Goal: Task Accomplishment & Management: Manage account settings

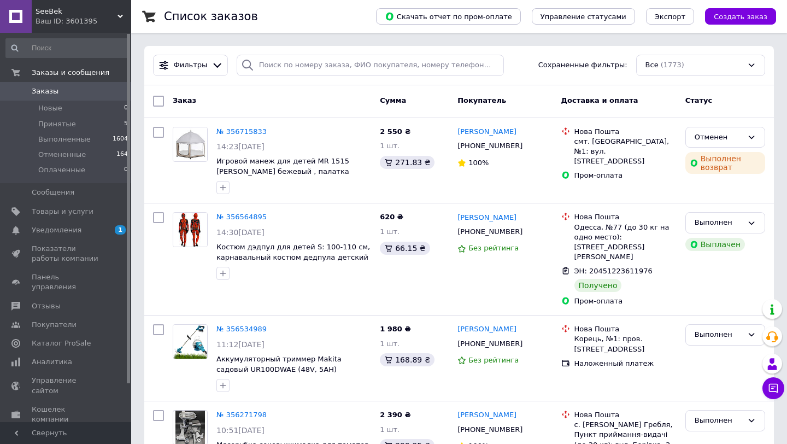
click at [89, 18] on div "Ваш ID: 3601395" at bounding box center [84, 21] width 96 height 10
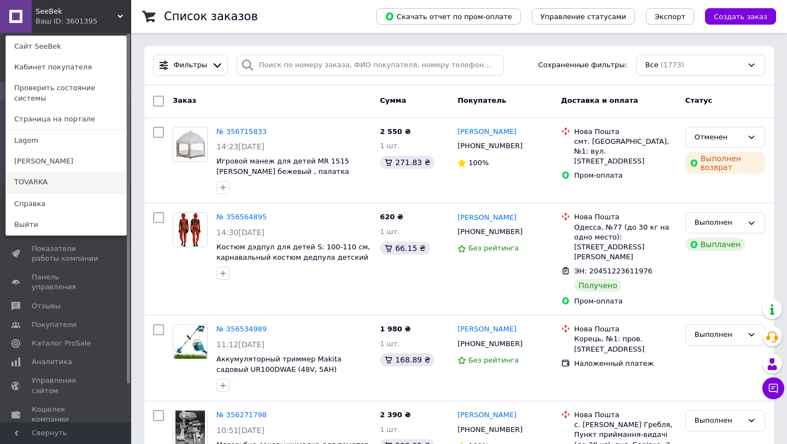
click at [43, 174] on link "TOVARKA" at bounding box center [66, 182] width 120 height 21
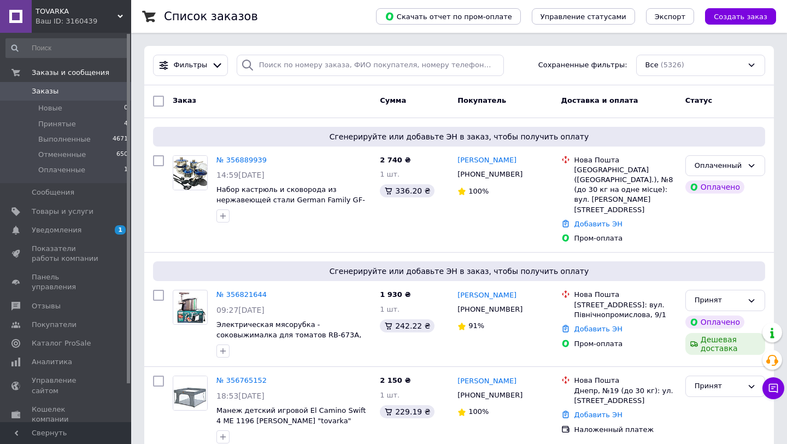
click at [62, 16] on div "Ваш ID: 3160439" at bounding box center [84, 21] width 96 height 10
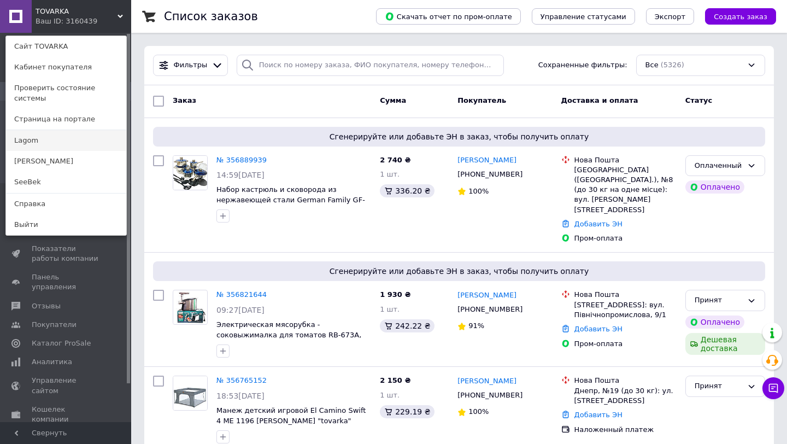
click at [52, 133] on link "Lagom" at bounding box center [66, 140] width 120 height 21
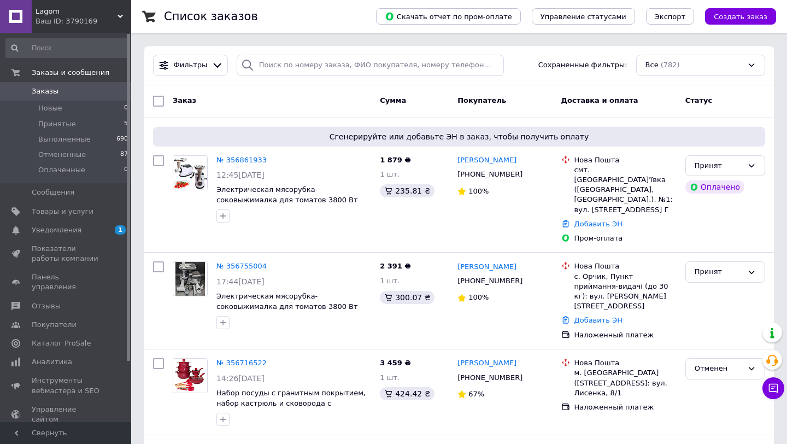
click at [61, 17] on div "Ваш ID: 3790169" at bounding box center [84, 21] width 96 height 10
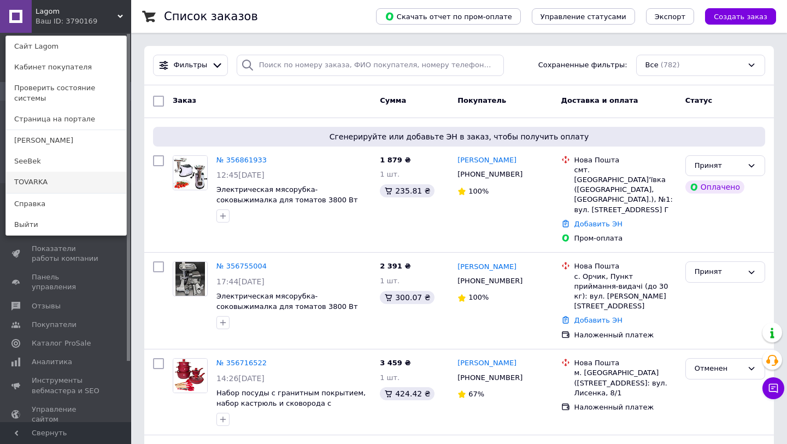
click at [35, 172] on link "TOVARKA" at bounding box center [66, 182] width 120 height 21
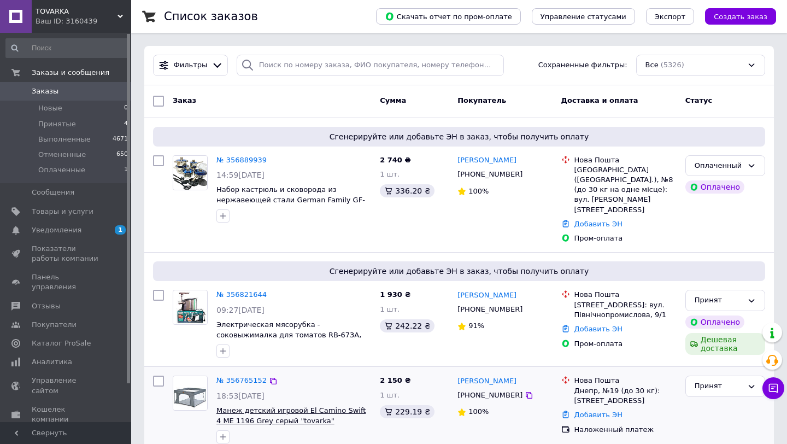
click at [248, 406] on span "Манеж детский игровой El Camino Swift 4 ME 1196 Grey серый "tovarka"" at bounding box center [290, 415] width 149 height 19
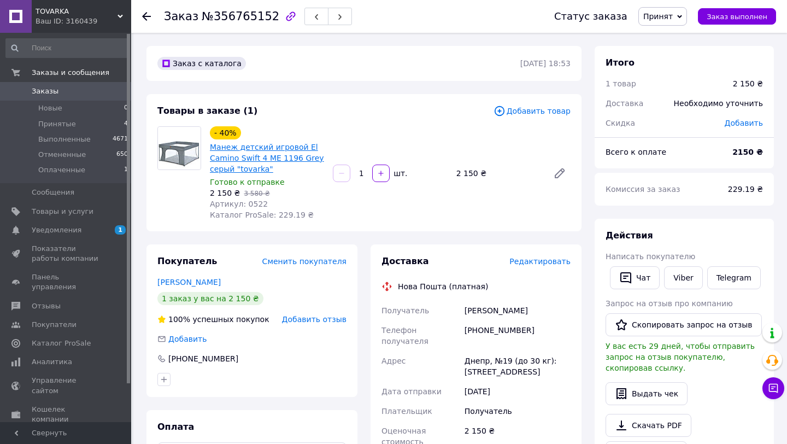
click at [245, 167] on link "Манеж детский игровой El Camino Swift 4 ME 1196 Grey серый "tovarka"" at bounding box center [267, 158] width 114 height 31
click at [60, 210] on span "Товары и услуги" at bounding box center [63, 212] width 62 height 10
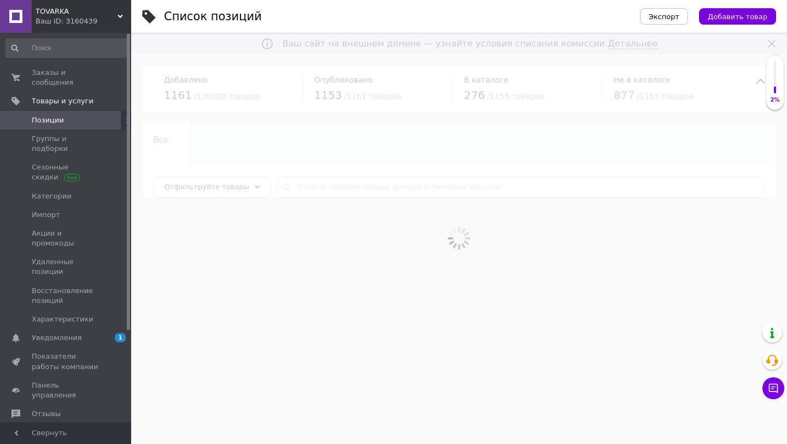
click at [335, 184] on div at bounding box center [459, 238] width 656 height 411
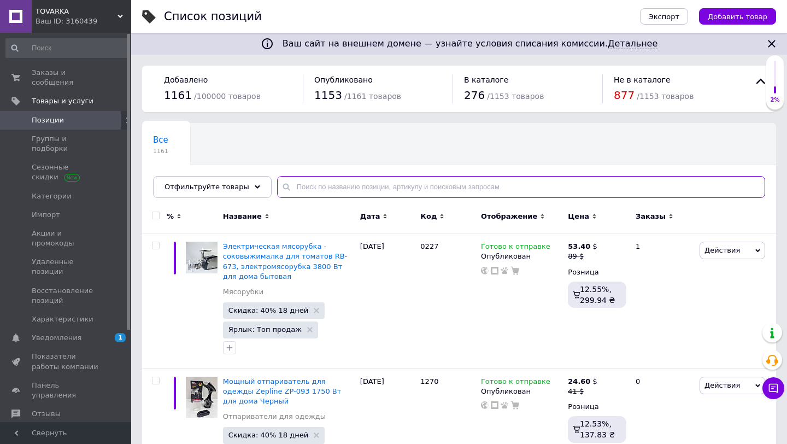
click at [335, 184] on input "text" at bounding box center [521, 187] width 488 height 22
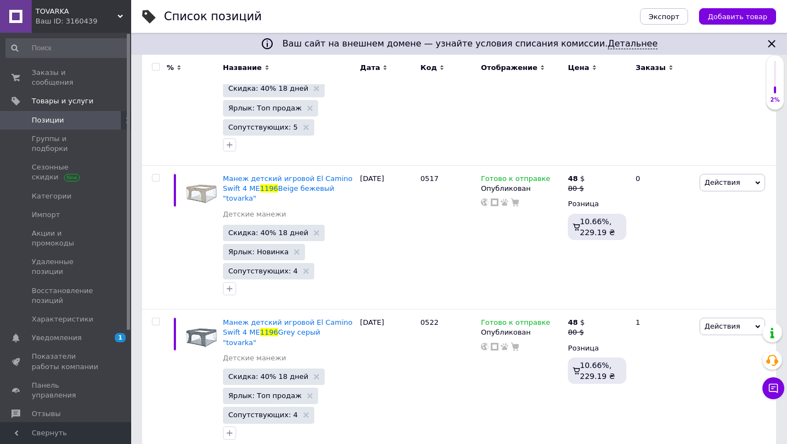
scroll to position [222, 0]
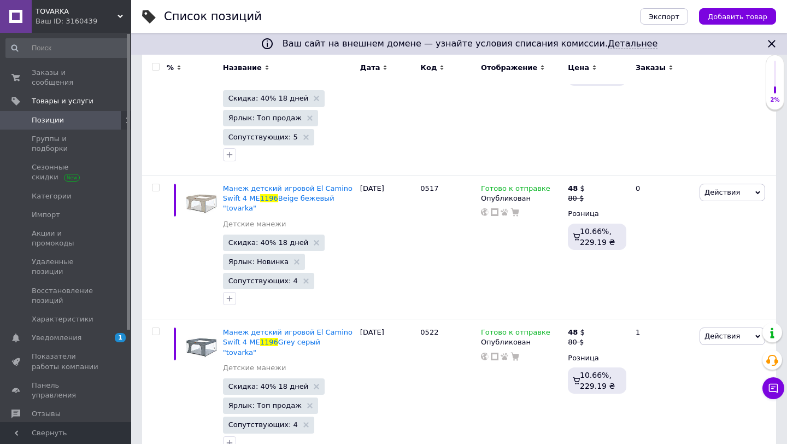
type input "1196"
